Goal: Communication & Community: Ask a question

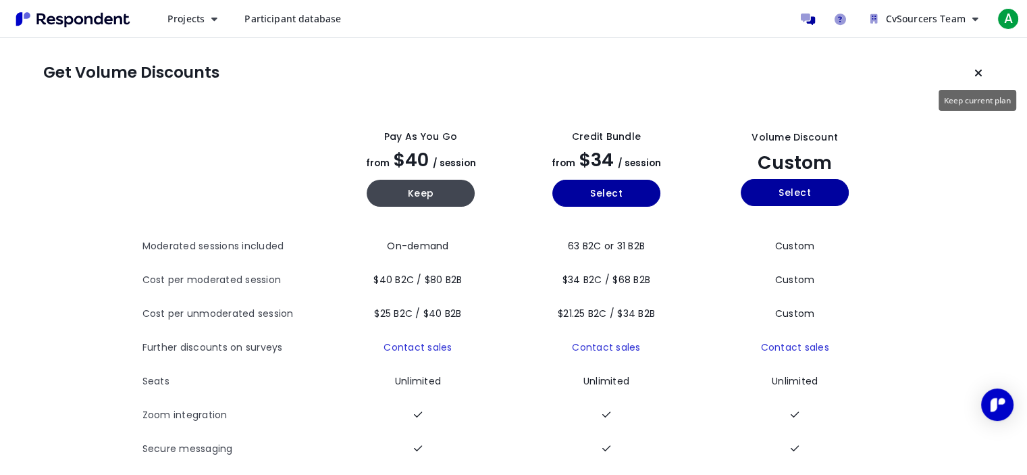
click at [982, 69] on button "Keep current plan" at bounding box center [978, 72] width 27 height 27
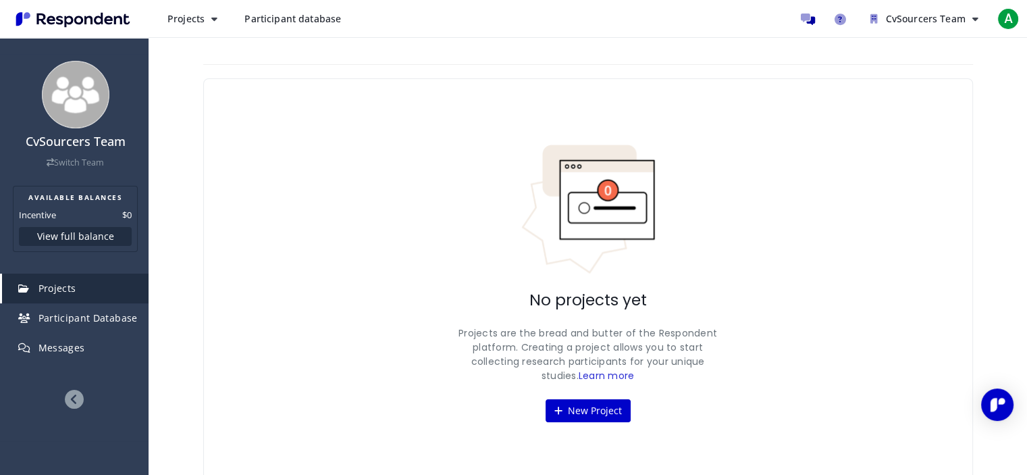
scroll to position [11, 0]
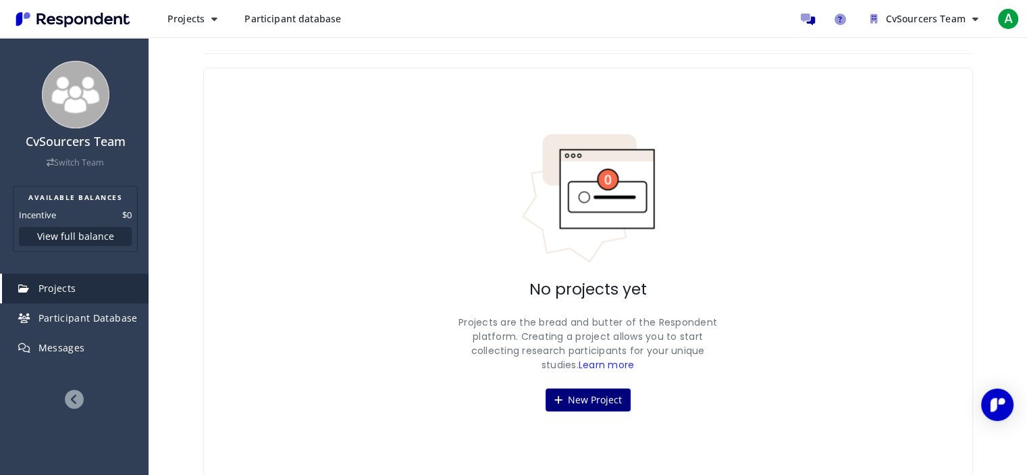
click at [580, 394] on button "New Project" at bounding box center [588, 399] width 85 height 23
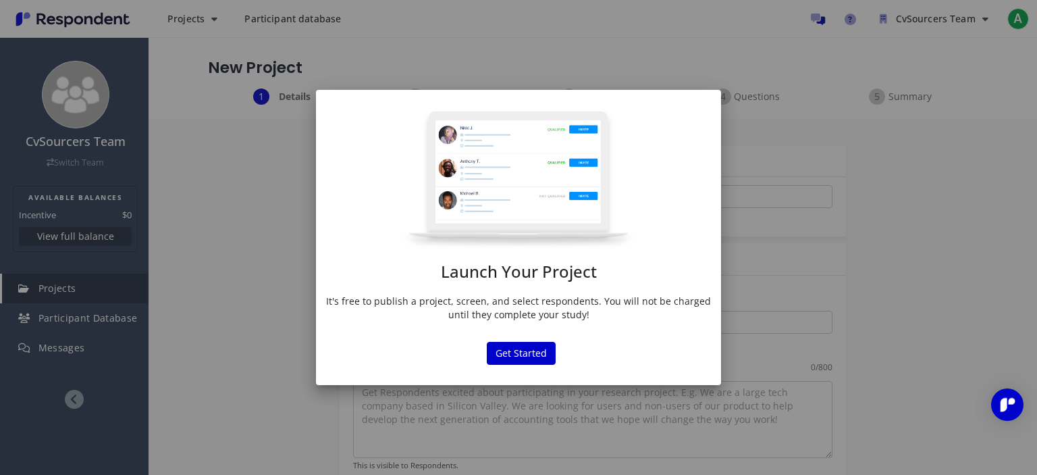
click at [542, 295] on p "It's free to publish a project, screen, and select respondents. You will not be…" at bounding box center [518, 307] width 385 height 27
click at [516, 361] on button "Get Started" at bounding box center [521, 353] width 69 height 23
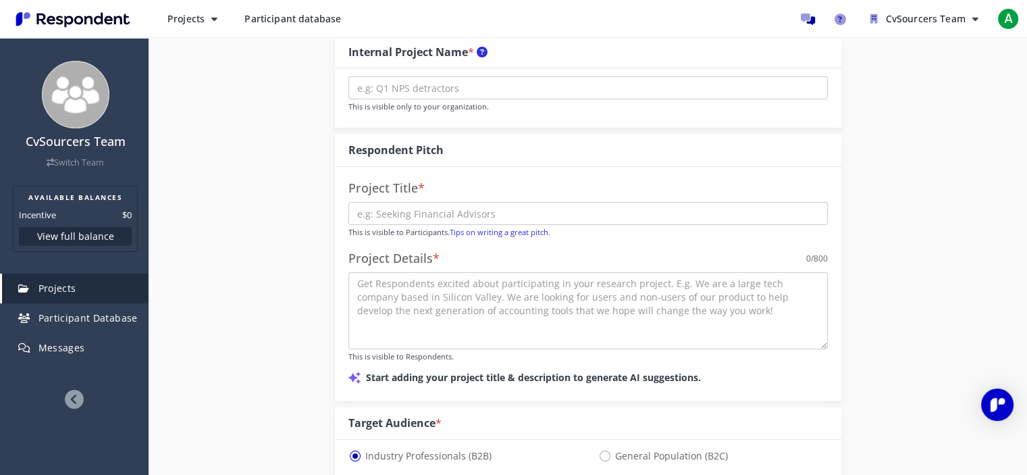
scroll to position [112, 0]
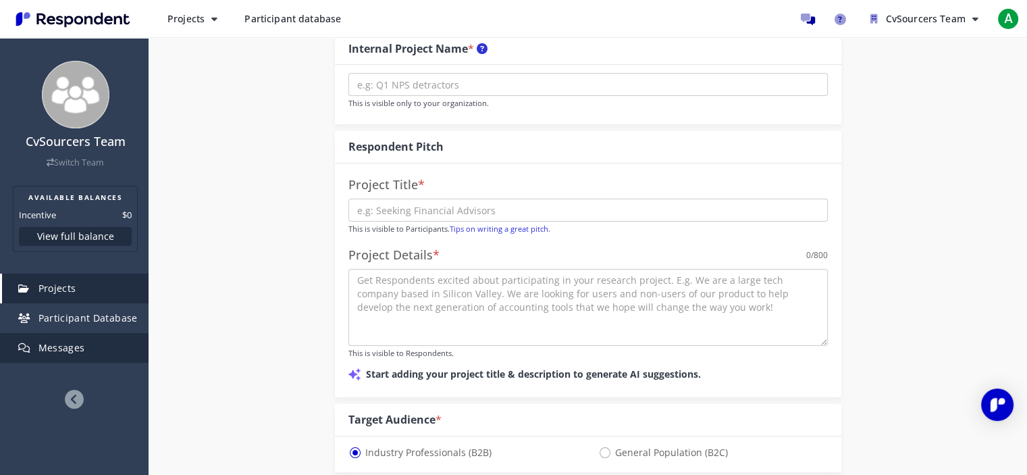
click at [65, 346] on span "Messages" at bounding box center [61, 347] width 47 height 13
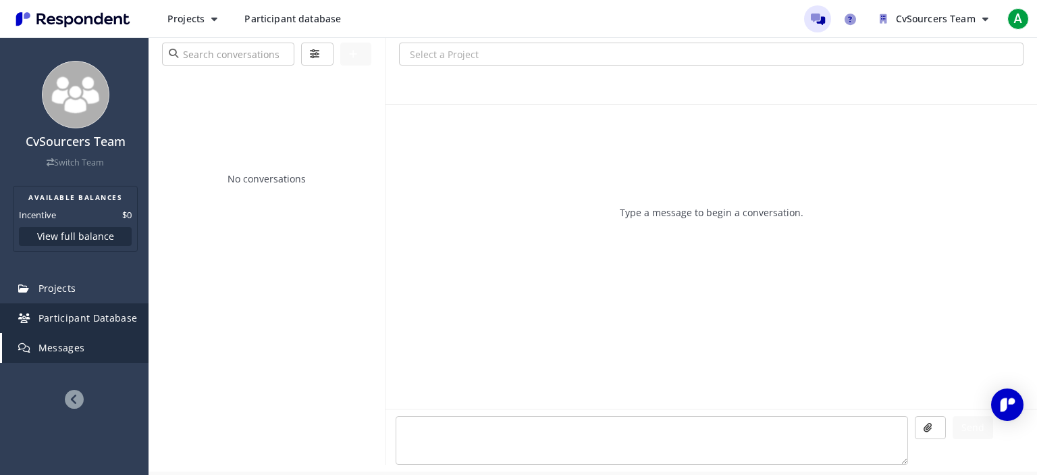
click at [95, 305] on link "Participant Database" at bounding box center [75, 318] width 147 height 30
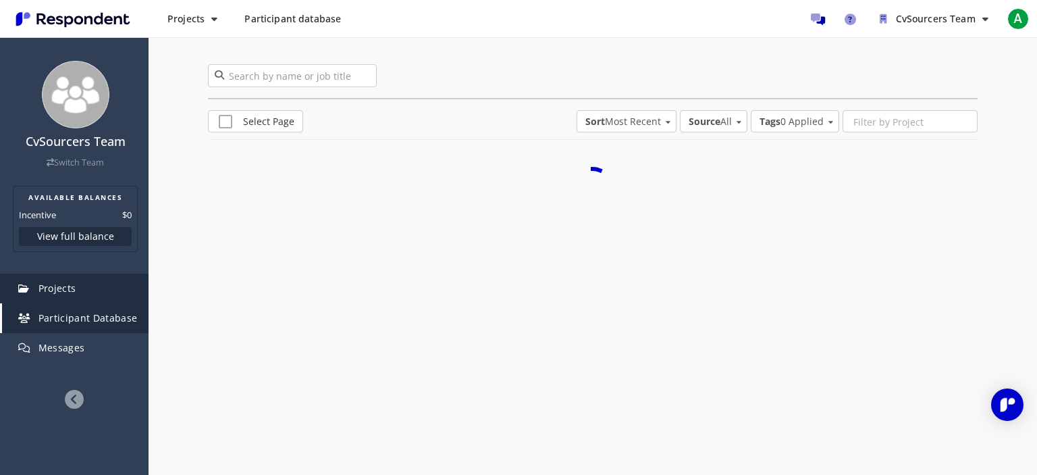
click at [59, 288] on span "Projects" at bounding box center [57, 288] width 38 height 13
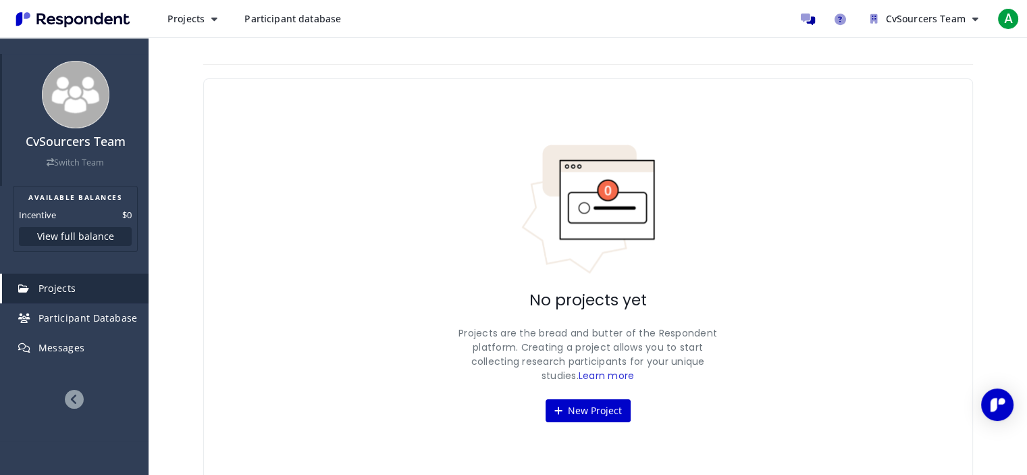
click at [78, 157] on link "Switch Team" at bounding box center [75, 162] width 57 height 11
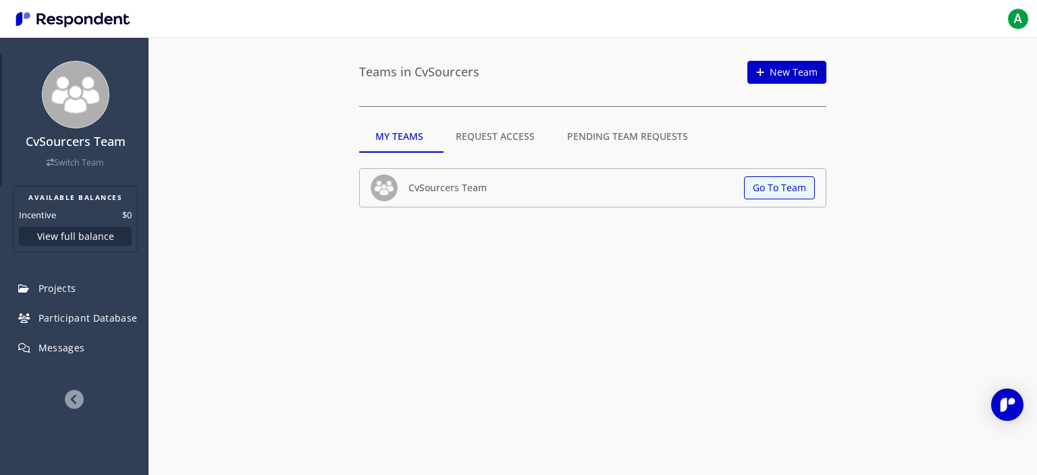
click at [80, 139] on h4 "CvSourcers Team" at bounding box center [75, 142] width 133 height 14
click at [68, 16] on img "Main navigation" at bounding box center [73, 19] width 124 height 22
click at [1018, 18] on span "A" at bounding box center [1018, 19] width 22 height 22
click at [1010, 413] on div "Open Intercom Messenger" at bounding box center [1008, 405] width 36 height 36
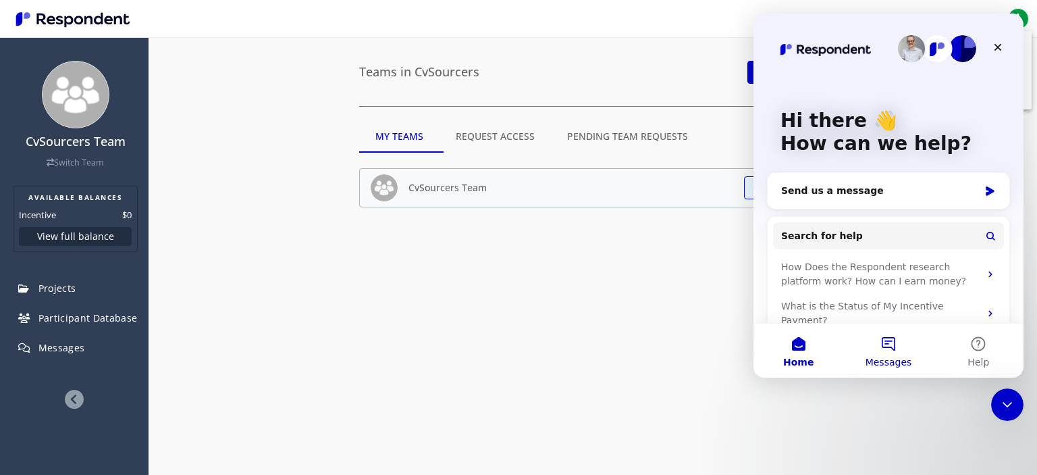
click at [891, 345] on button "Messages" at bounding box center [888, 350] width 90 height 54
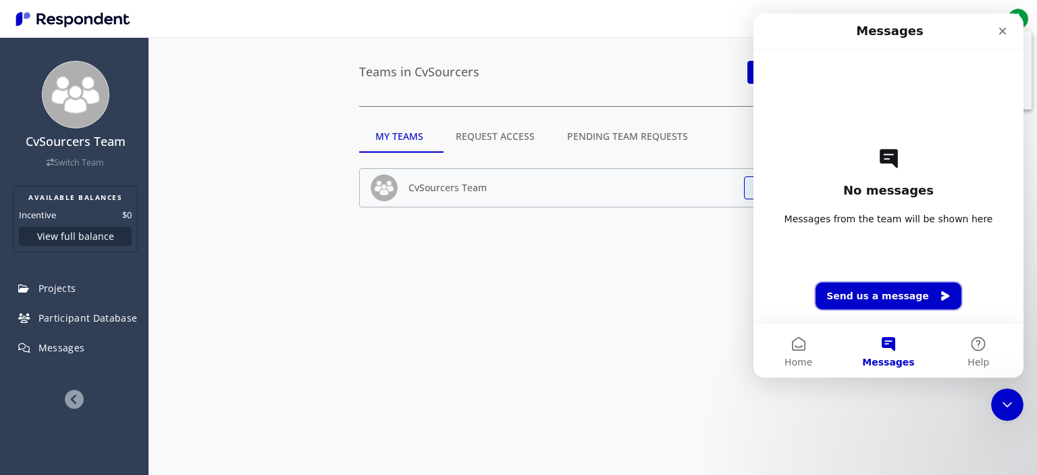
click at [863, 290] on button "Send us a message" at bounding box center [889, 295] width 146 height 27
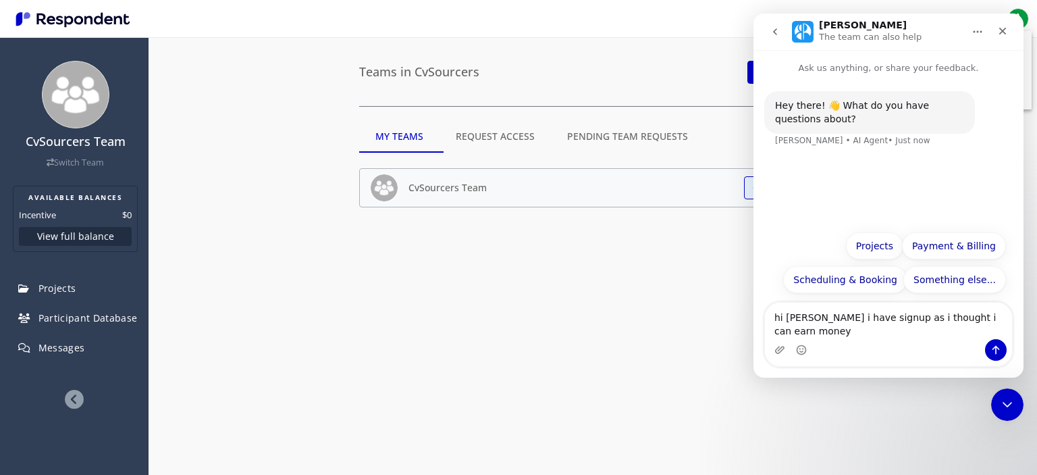
type textarea "hi [PERSON_NAME] i have signup as i thought i can earn money"
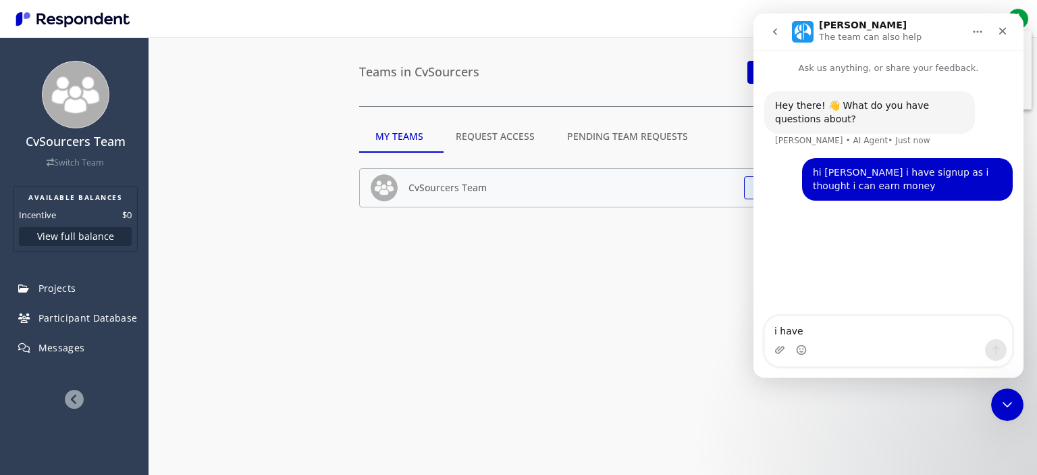
type textarea "i have"
type textarea "i have signedup as an researcher"
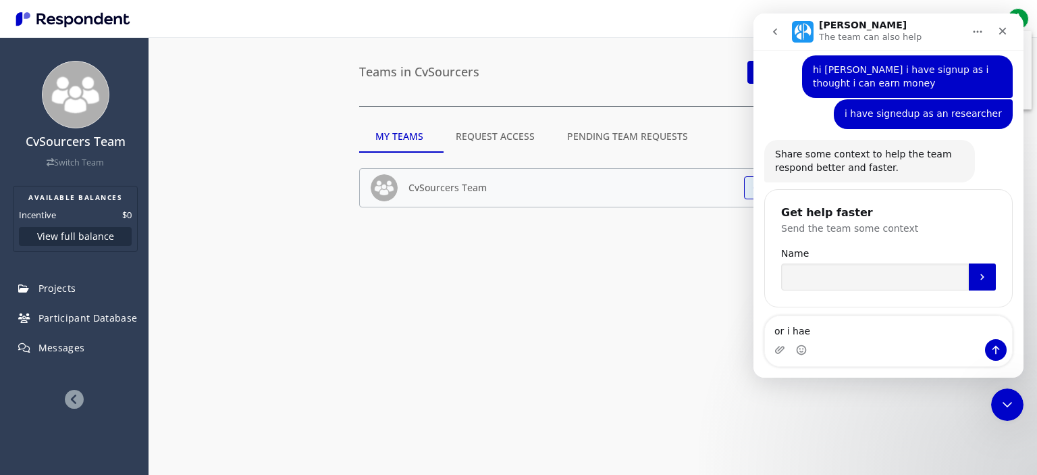
scroll to position [103, 0]
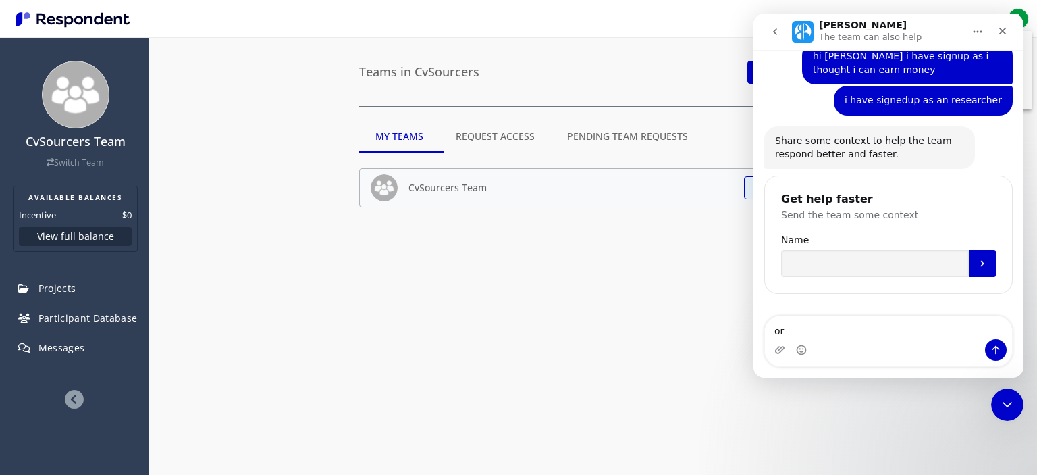
type textarea "o"
click at [909, 269] on input "Name" at bounding box center [875, 263] width 188 height 27
type input "Asif"
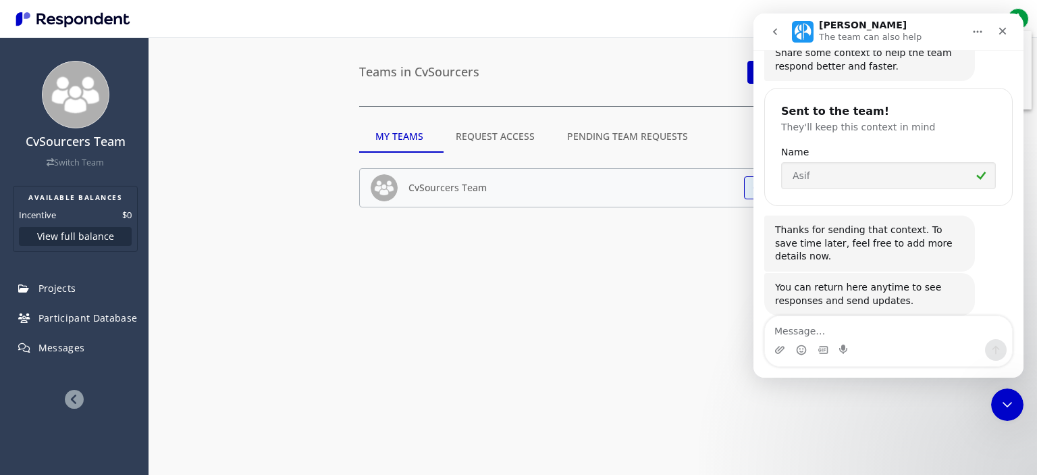
scroll to position [204, 0]
